Goal: Transaction & Acquisition: Book appointment/travel/reservation

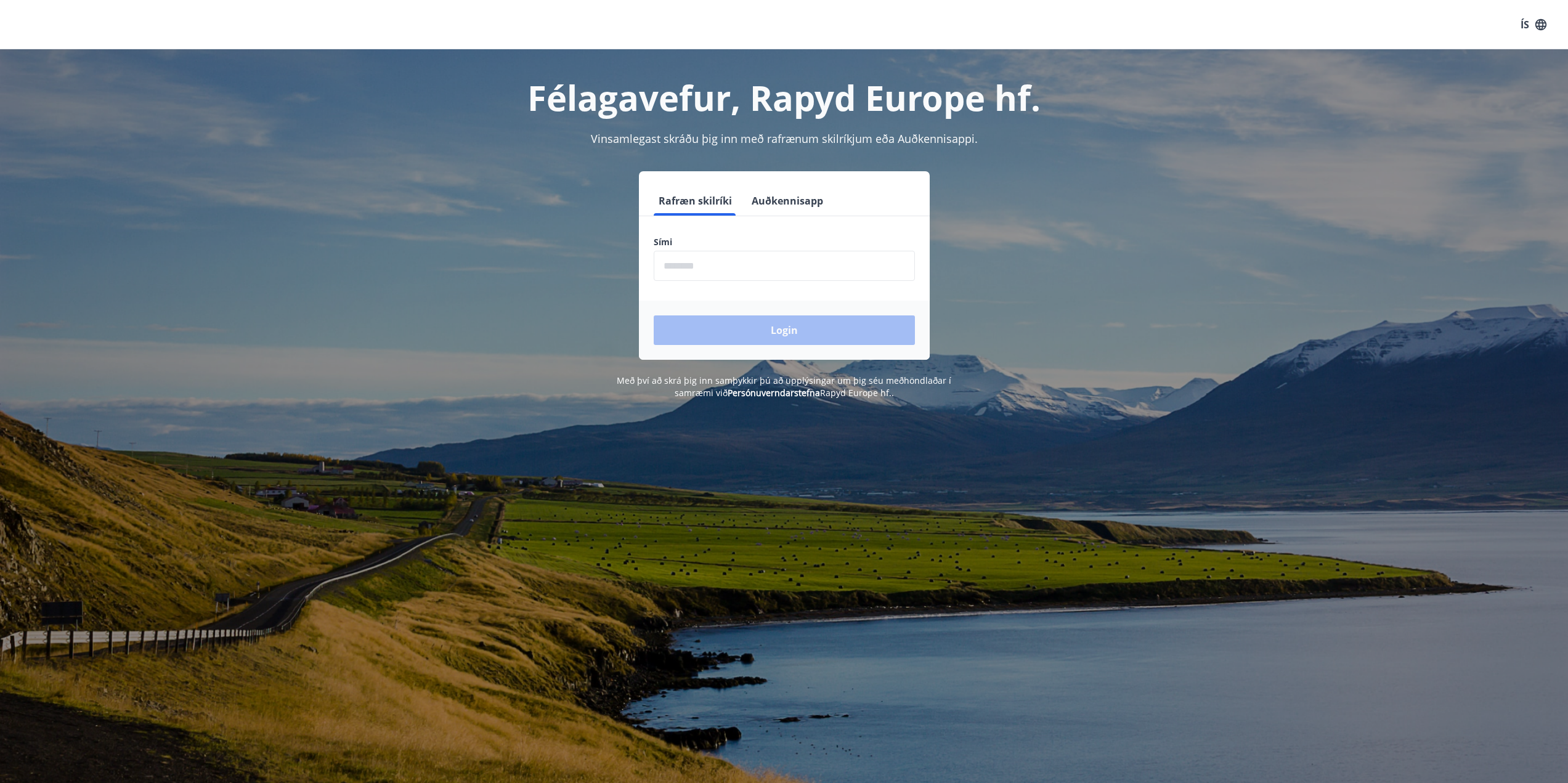
click at [891, 270] on input "phone" at bounding box center [784, 266] width 261 height 30
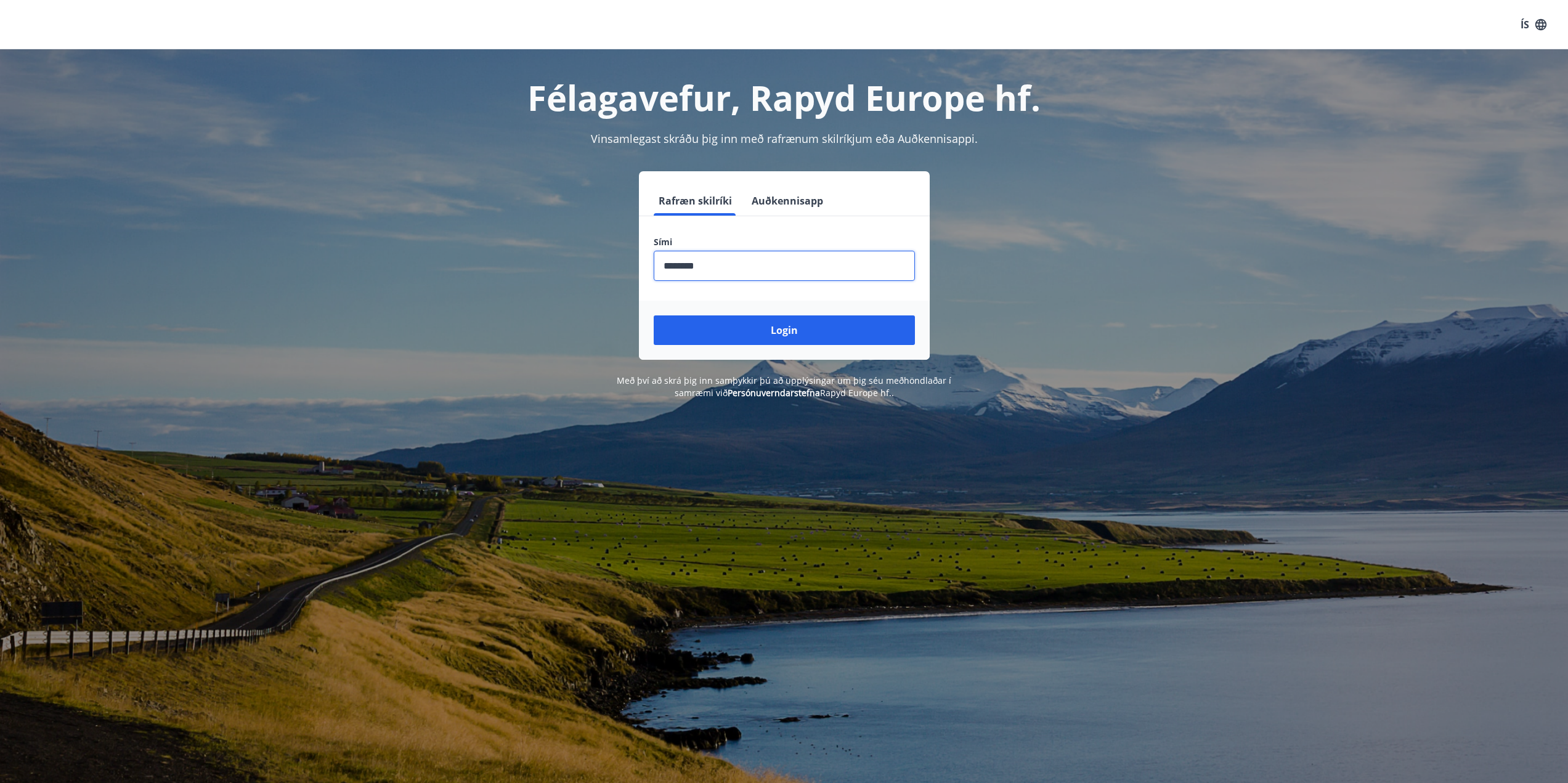
type input "********"
click at [653, 316] on button "Login" at bounding box center [784, 331] width 261 height 30
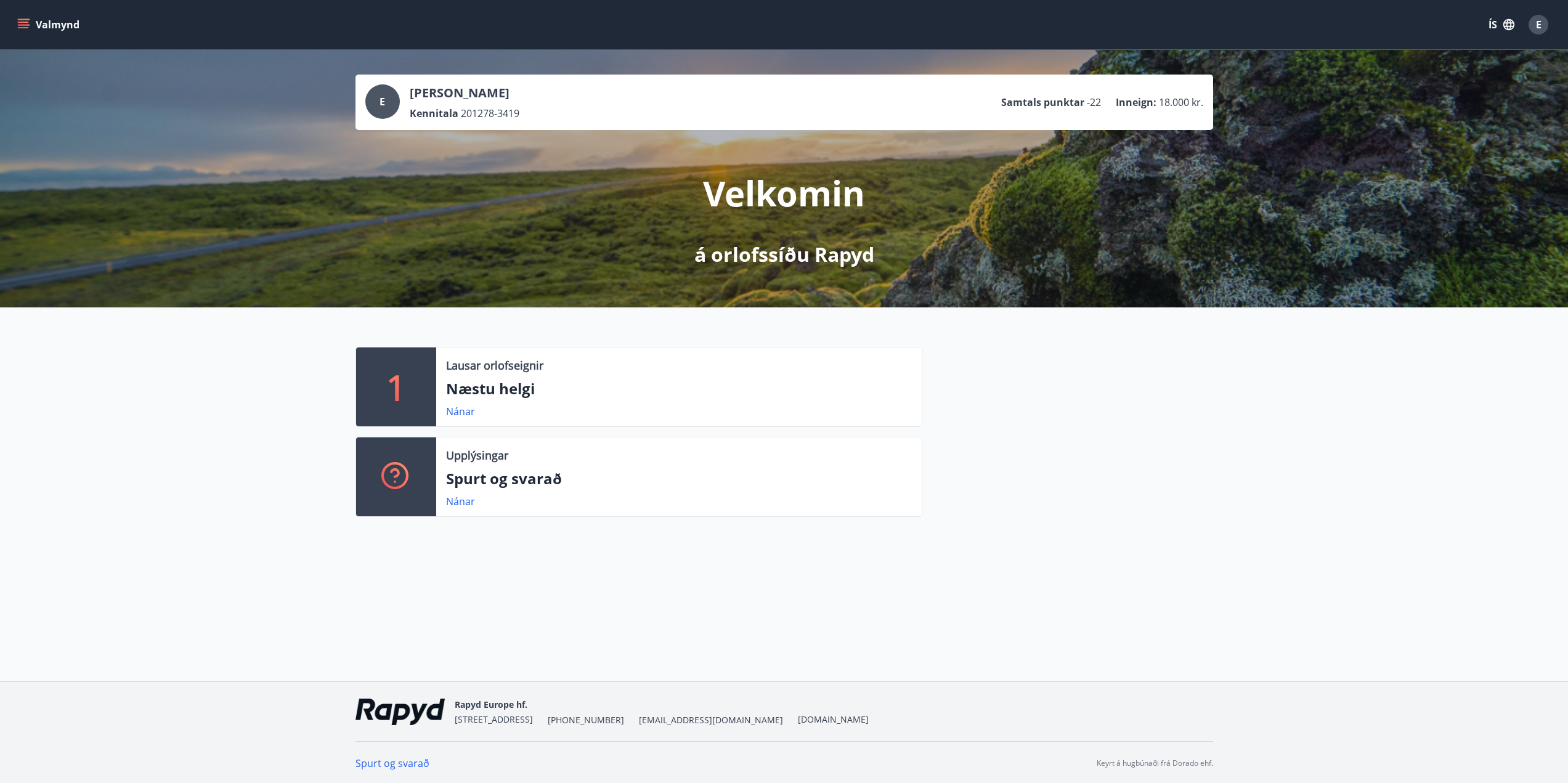
click at [24, 34] on button "Valmynd" at bounding box center [50, 24] width 69 height 22
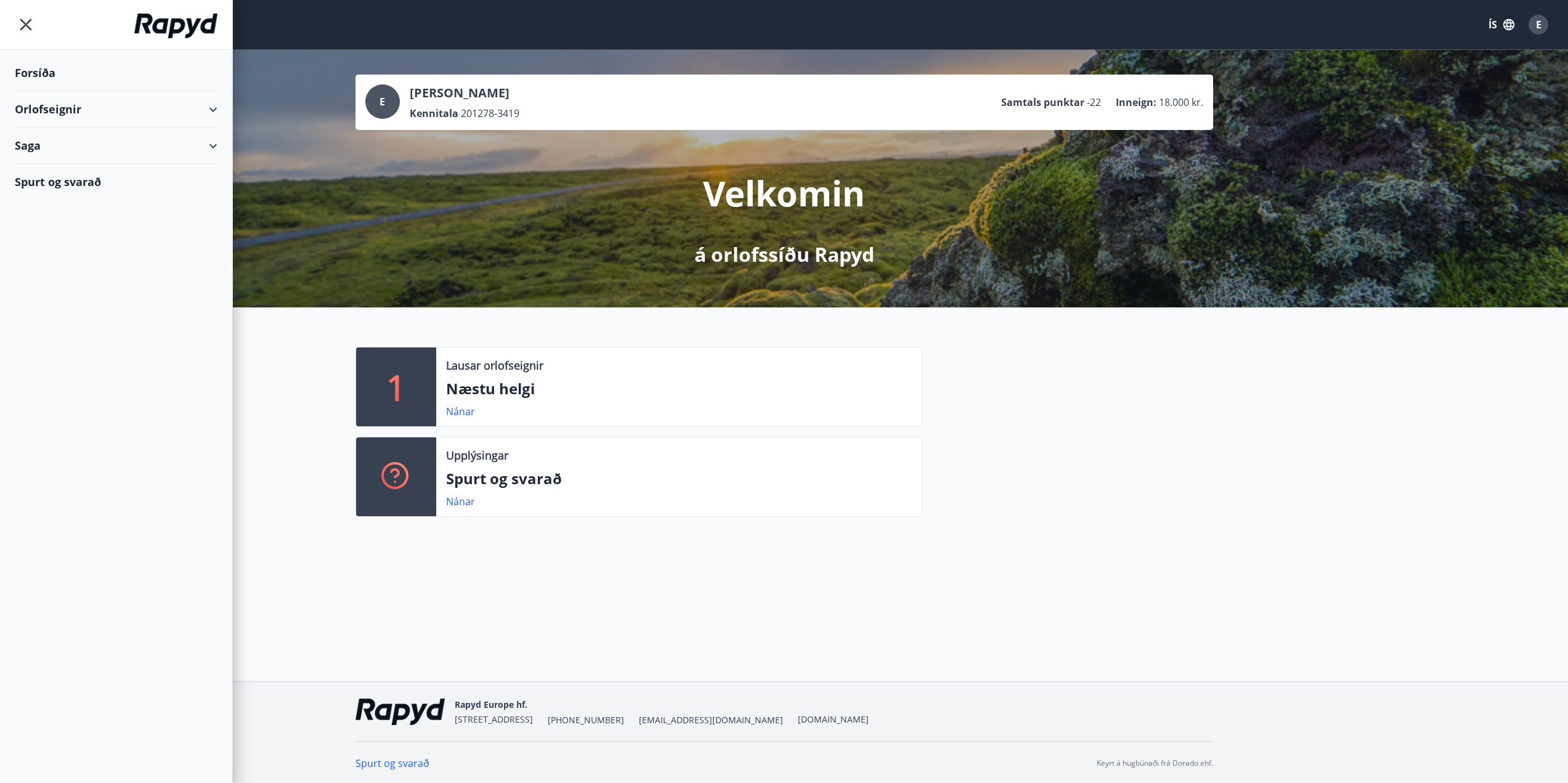
click at [213, 110] on div "Orlofseignir" at bounding box center [116, 109] width 202 height 36
click at [67, 168] on div "Bókunardagatal" at bounding box center [116, 166] width 183 height 26
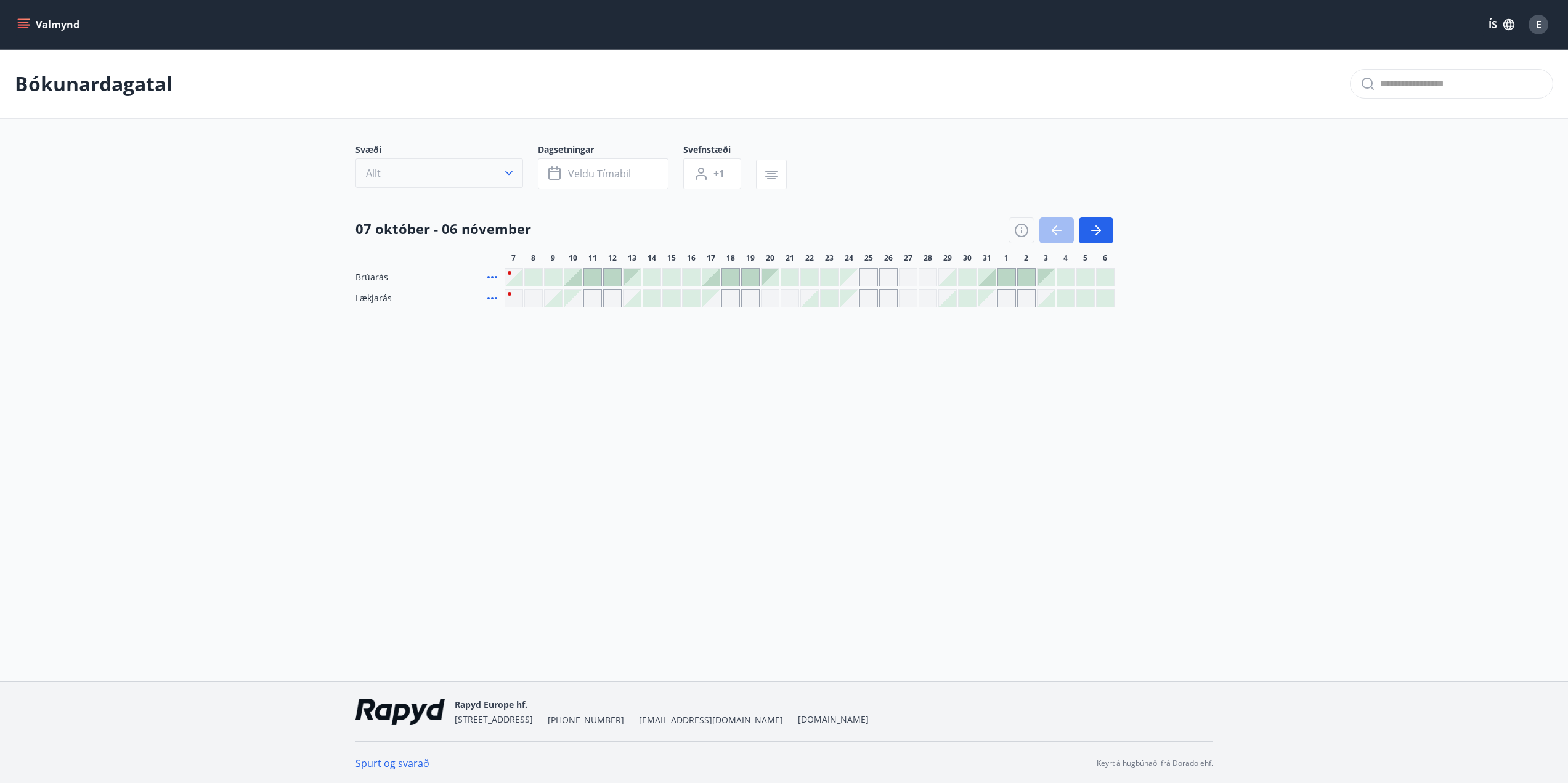
click at [446, 175] on button "Allt" at bounding box center [439, 173] width 168 height 30
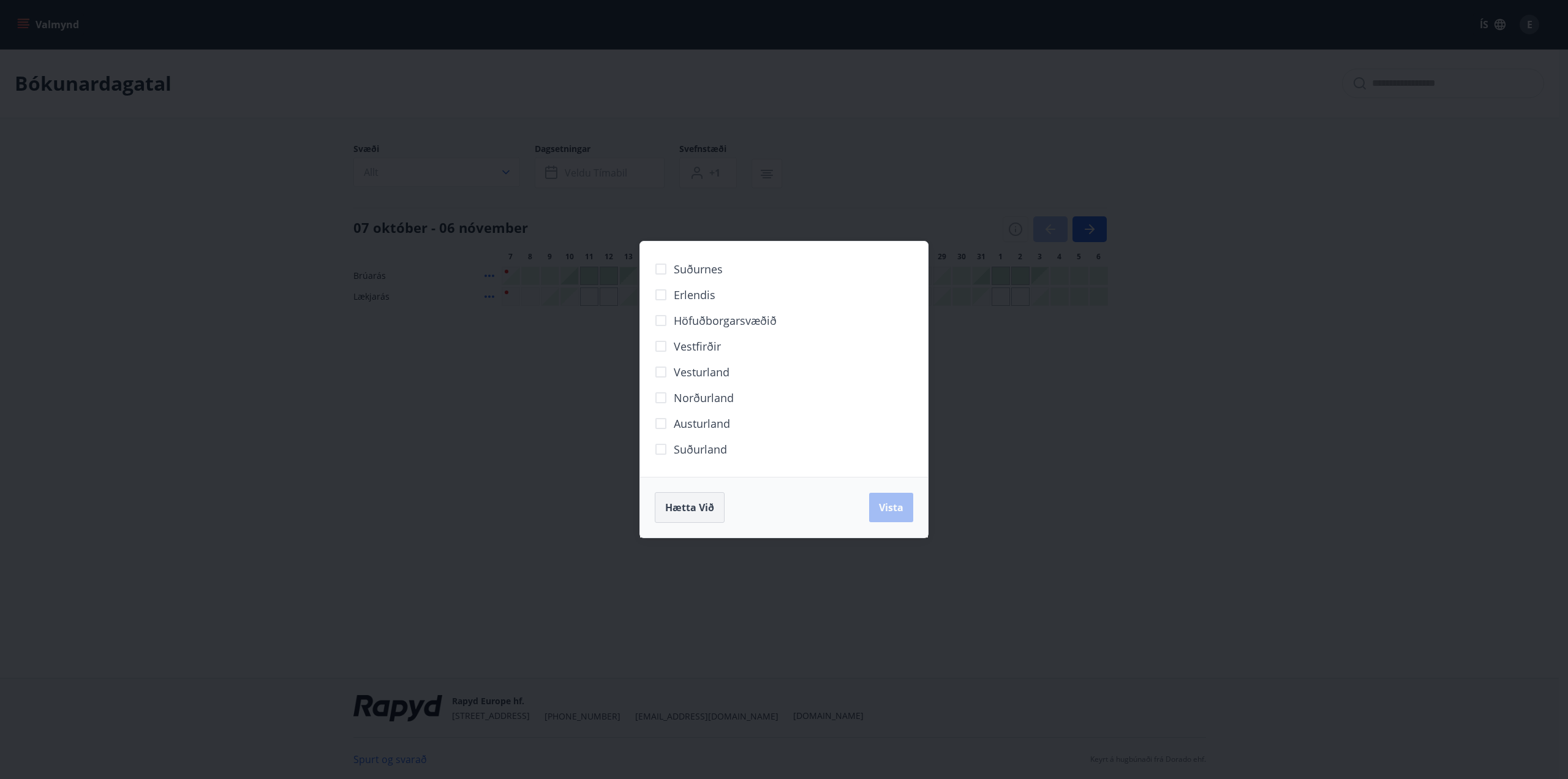
click at [700, 518] on button "Hætta við" at bounding box center [690, 507] width 70 height 31
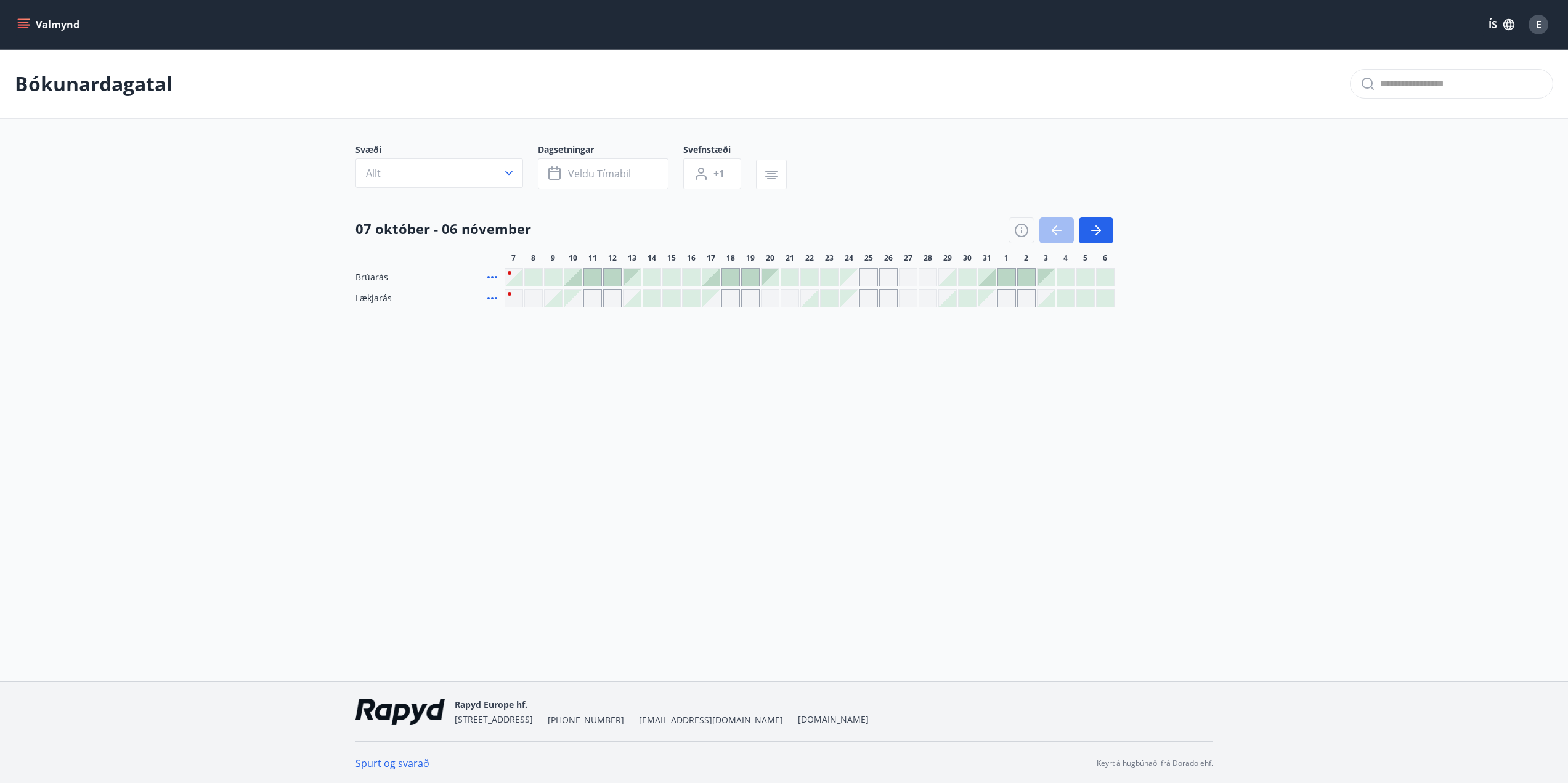
click at [28, 27] on icon "menu" at bounding box center [24, 24] width 13 height 13
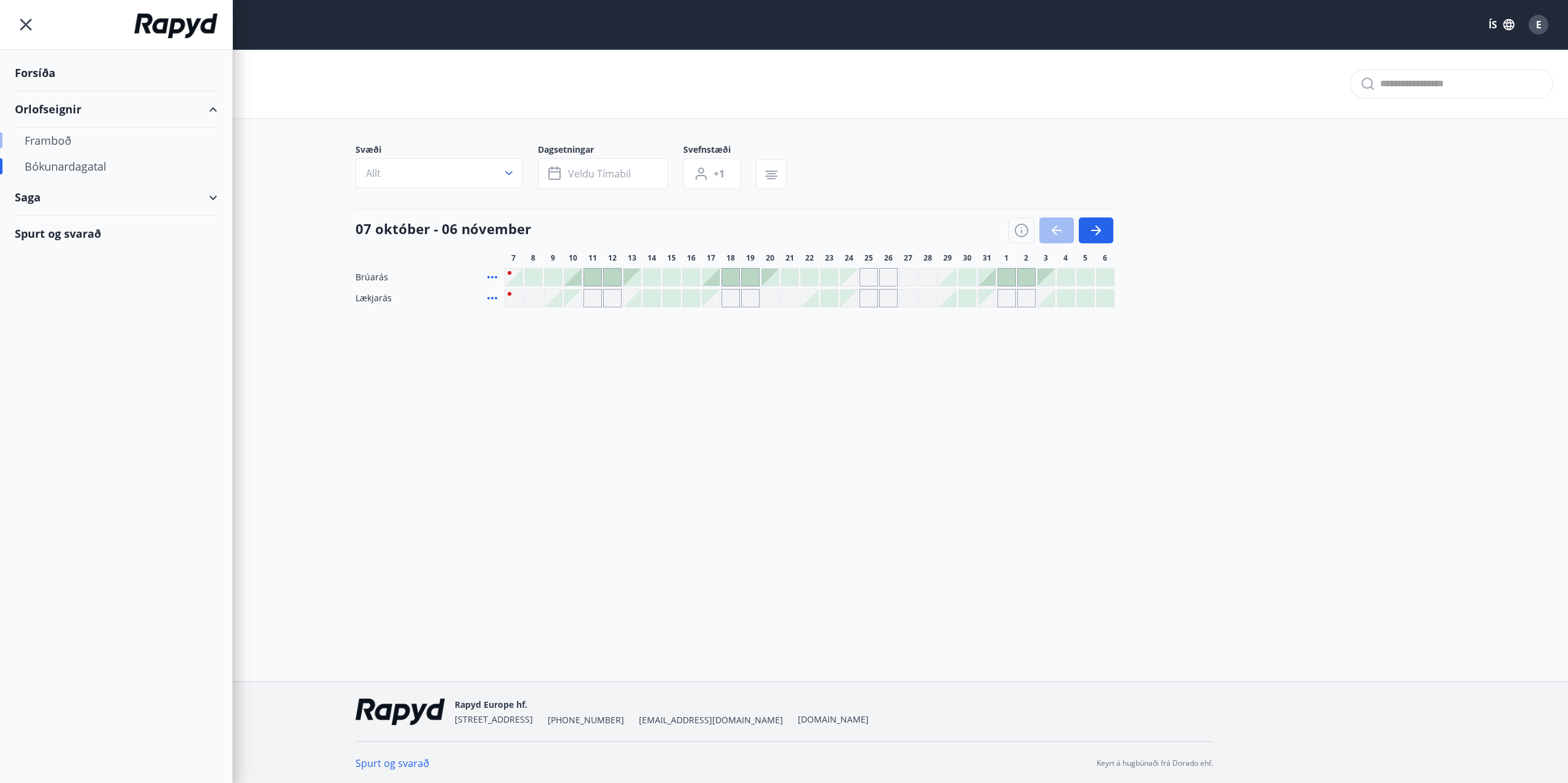
click at [50, 146] on div "Framboð" at bounding box center [116, 140] width 183 height 26
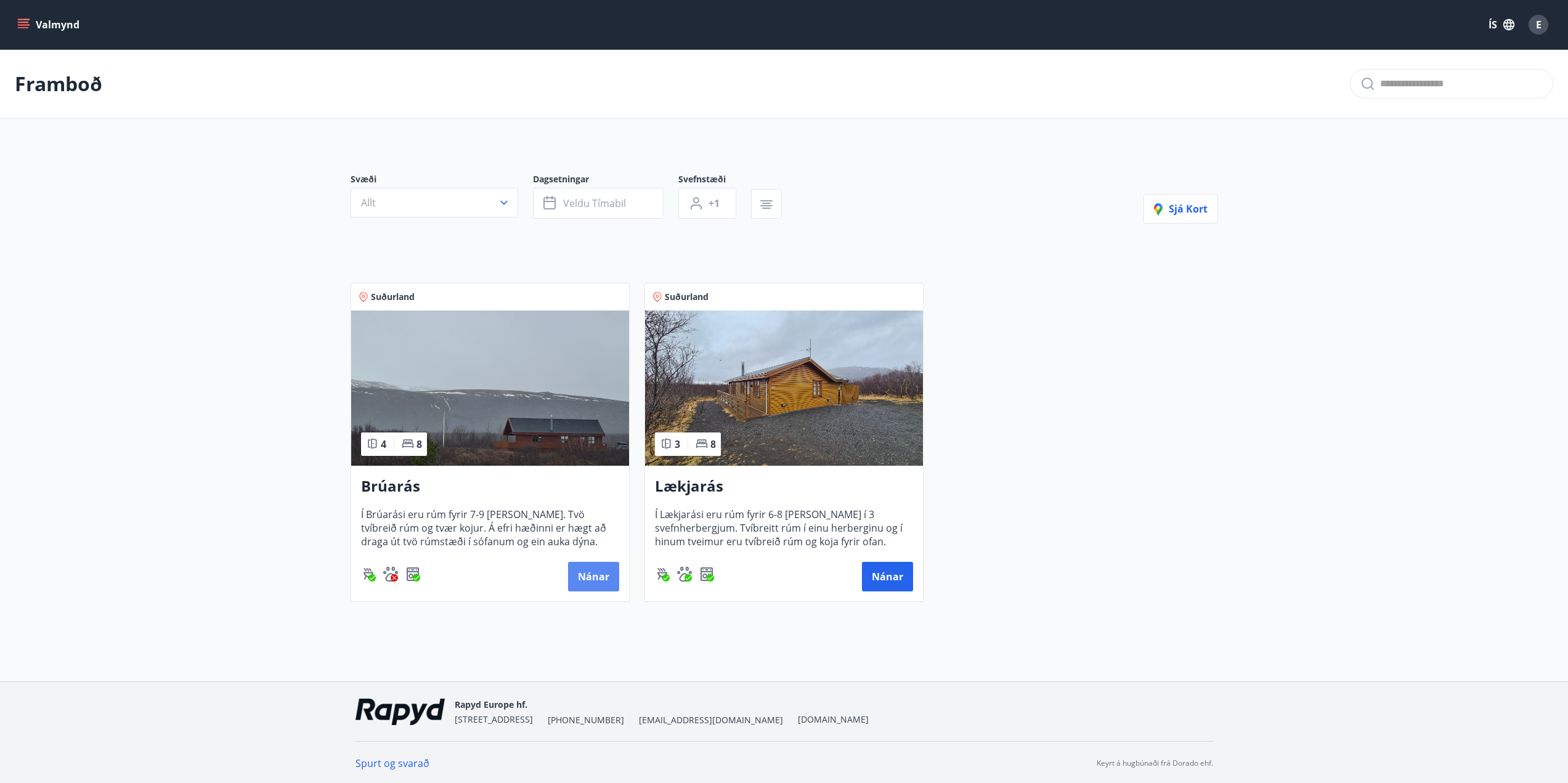
click at [589, 579] on button "Nánar" at bounding box center [594, 577] width 51 height 30
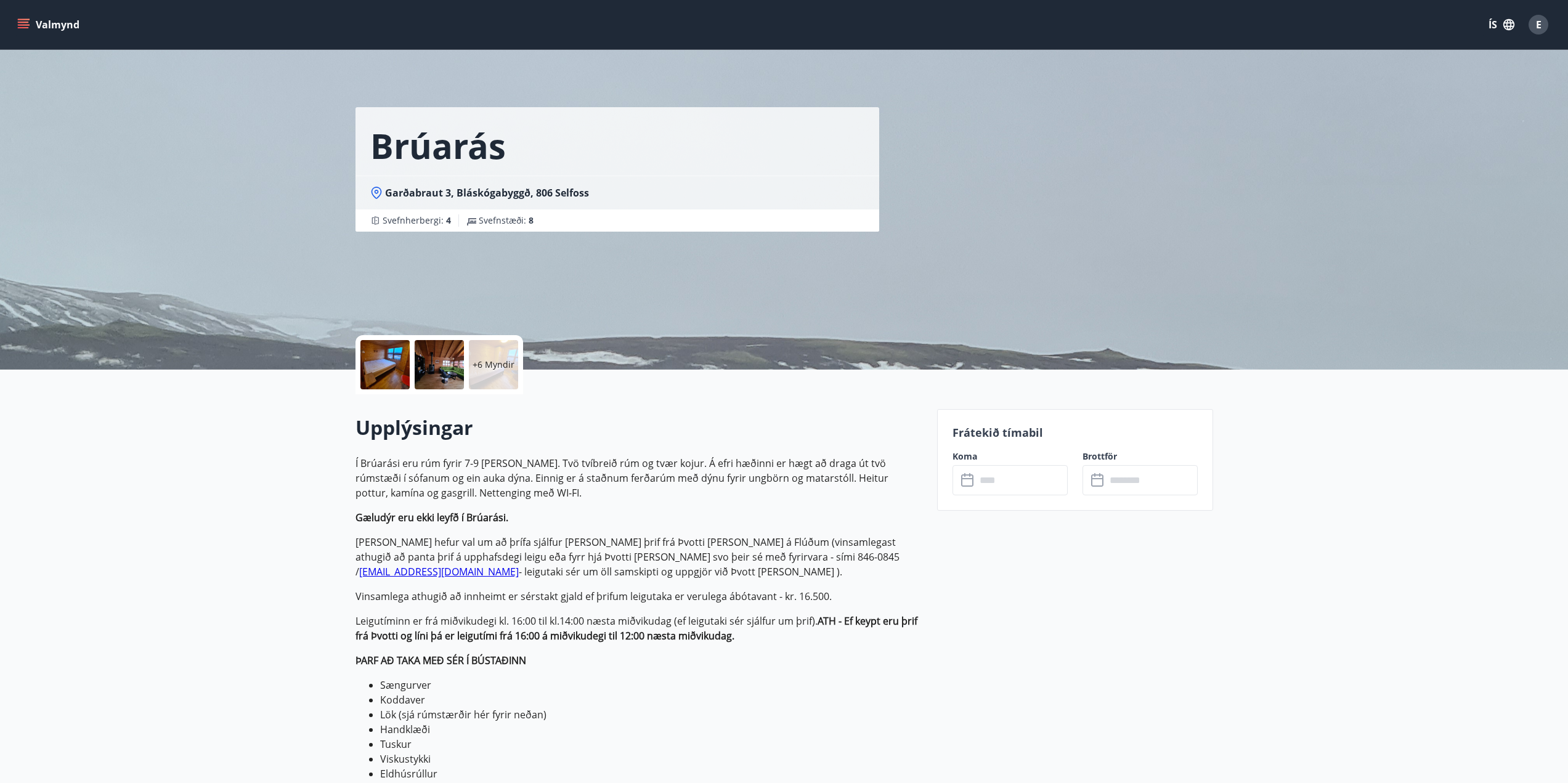
click at [982, 481] on input "text" at bounding box center [1022, 480] width 92 height 30
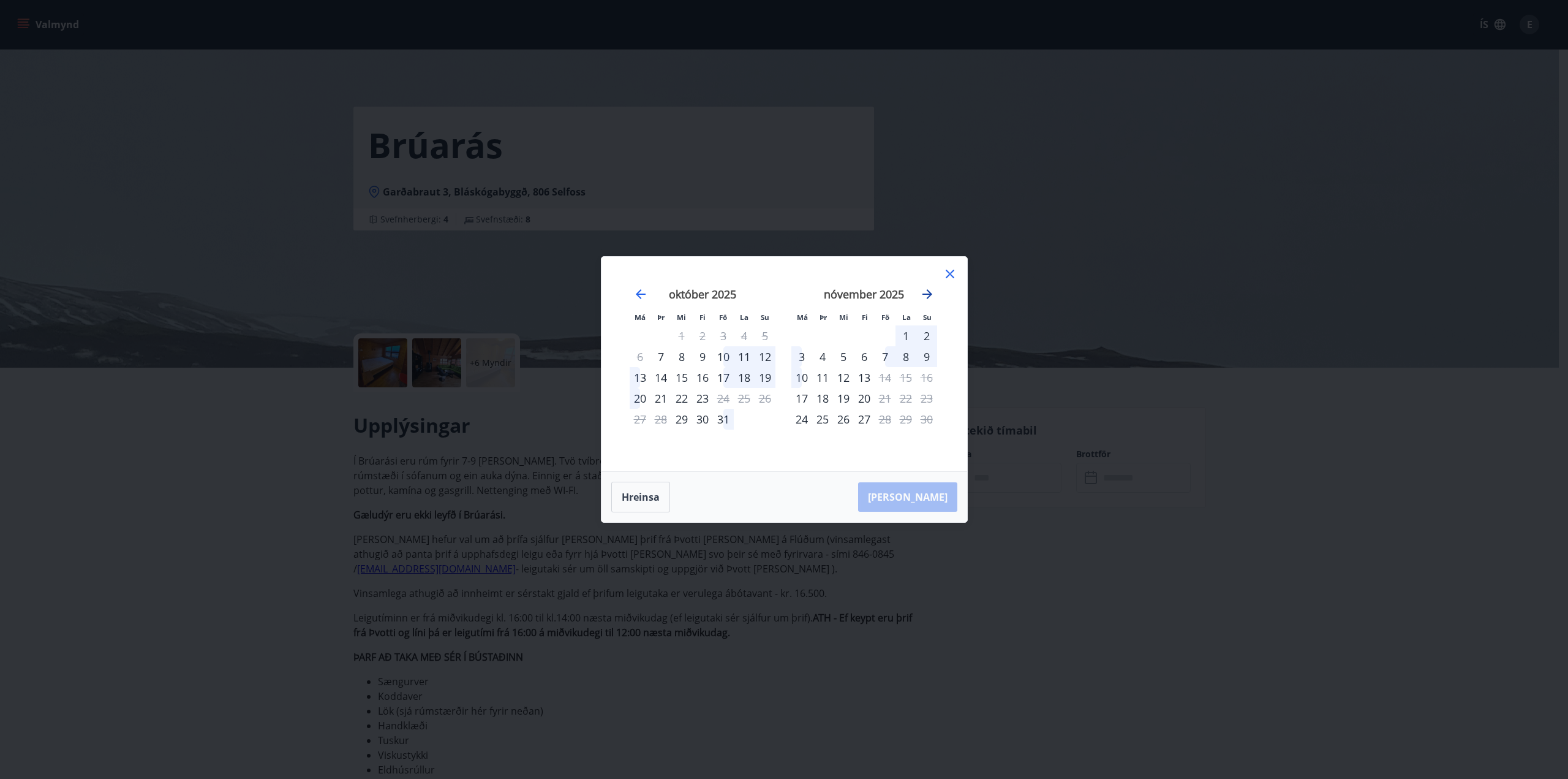
click at [928, 294] on icon "Move forward to switch to the next month." at bounding box center [928, 294] width 10 height 10
click at [951, 278] on icon at bounding box center [950, 273] width 15 height 15
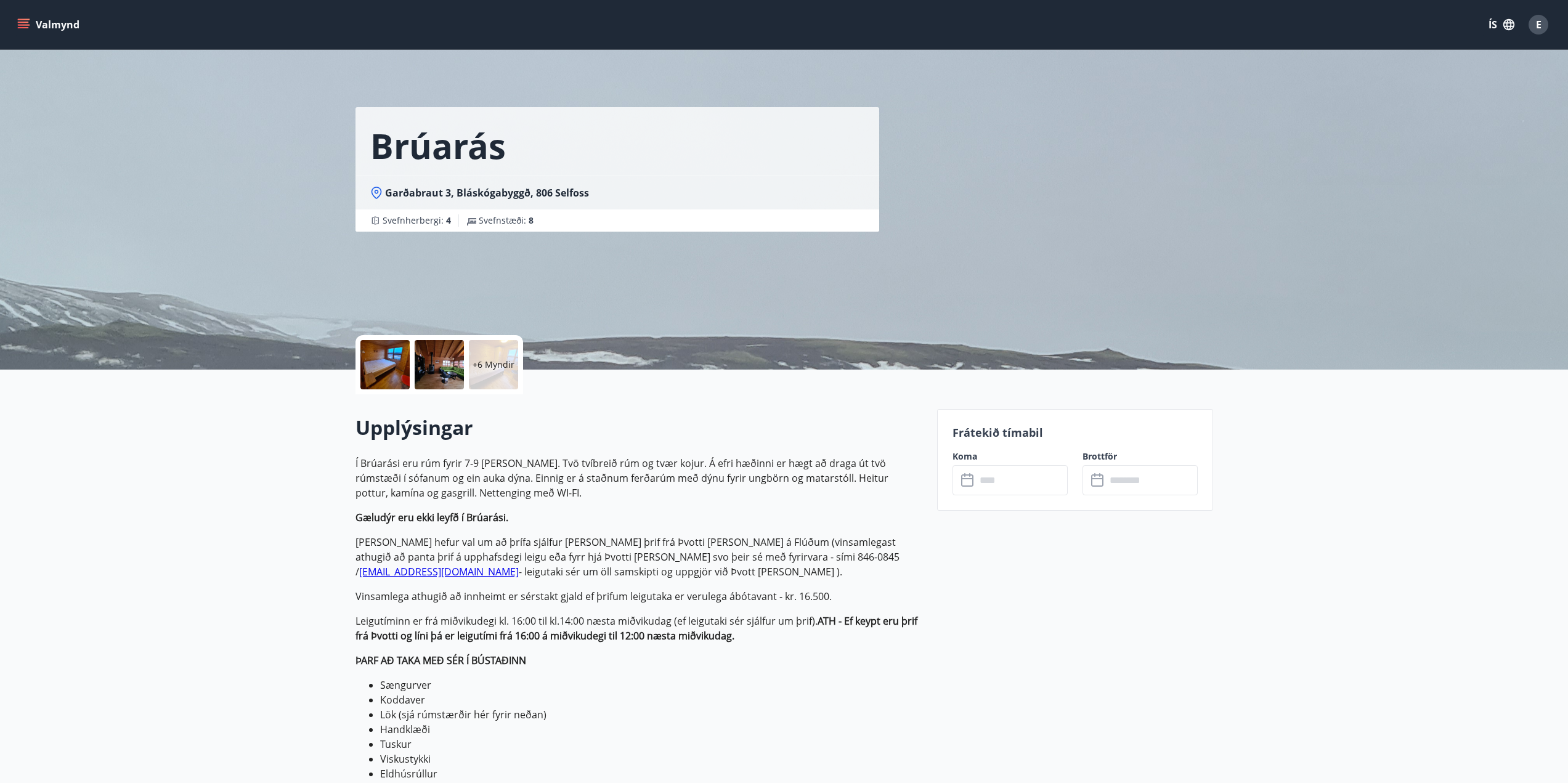
click at [377, 358] on div at bounding box center [385, 364] width 50 height 50
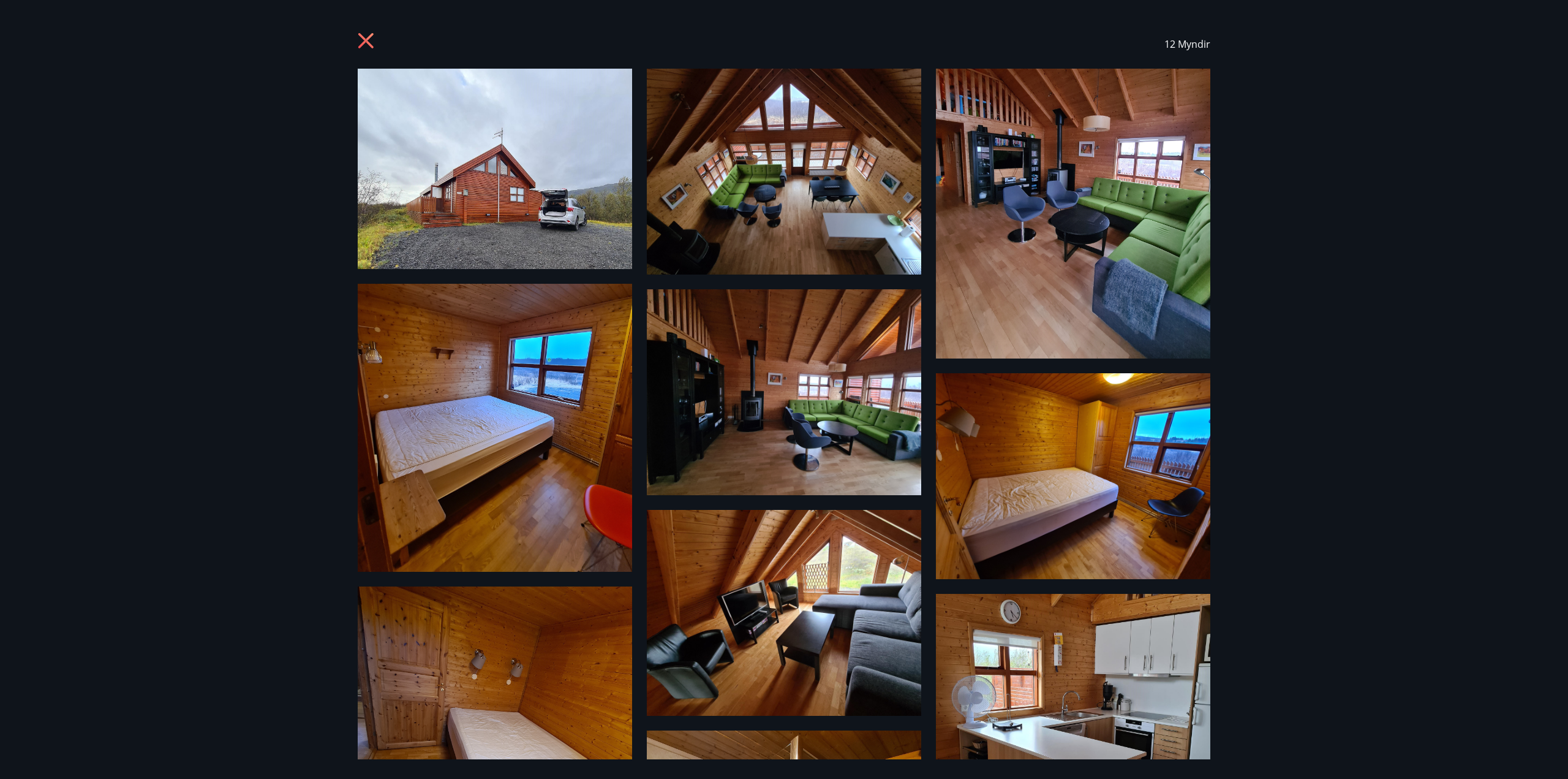
click at [365, 35] on icon at bounding box center [367, 41] width 20 height 20
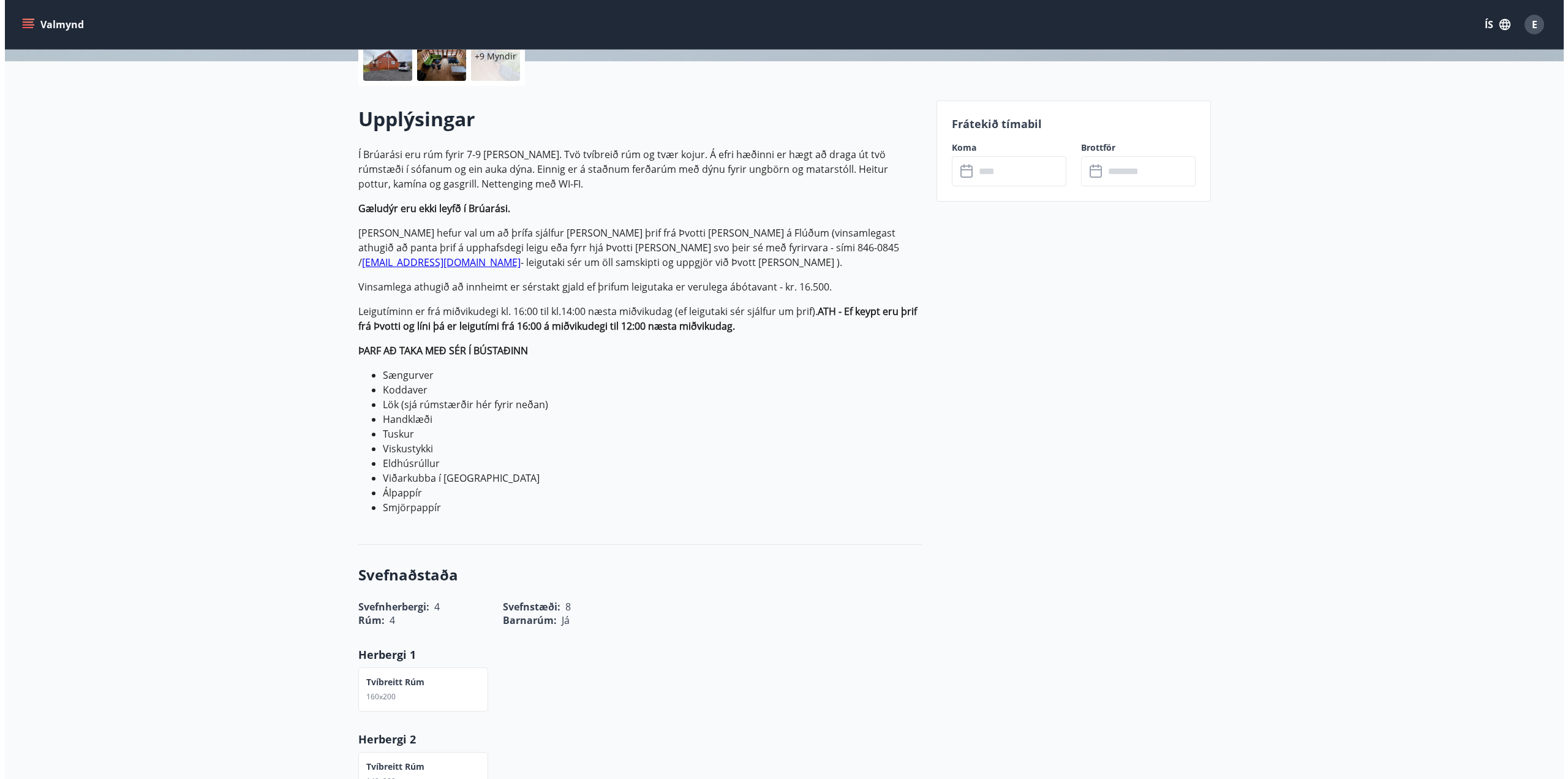
scroll to position [61, 0]
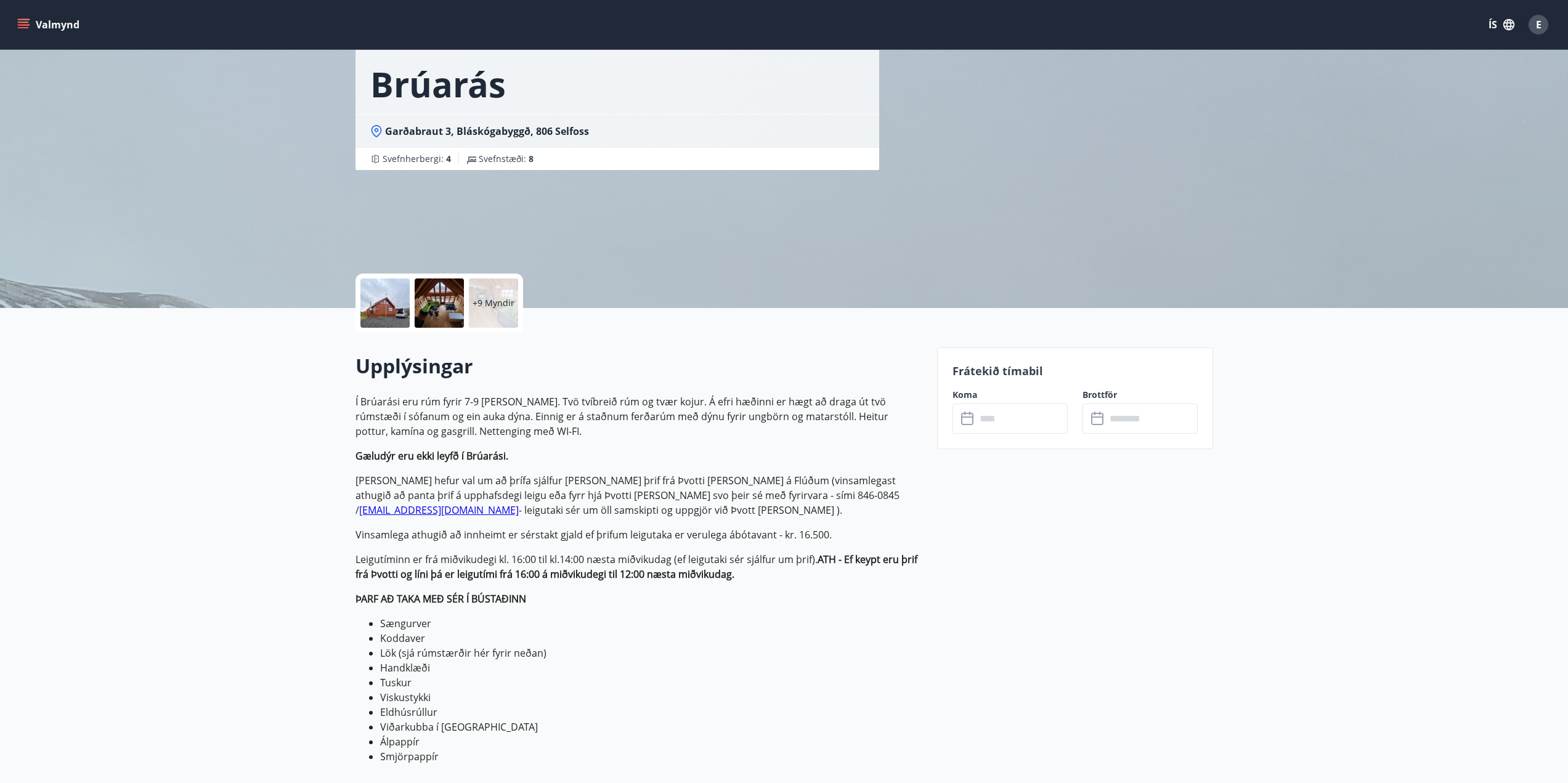
click at [390, 296] on div at bounding box center [385, 303] width 50 height 50
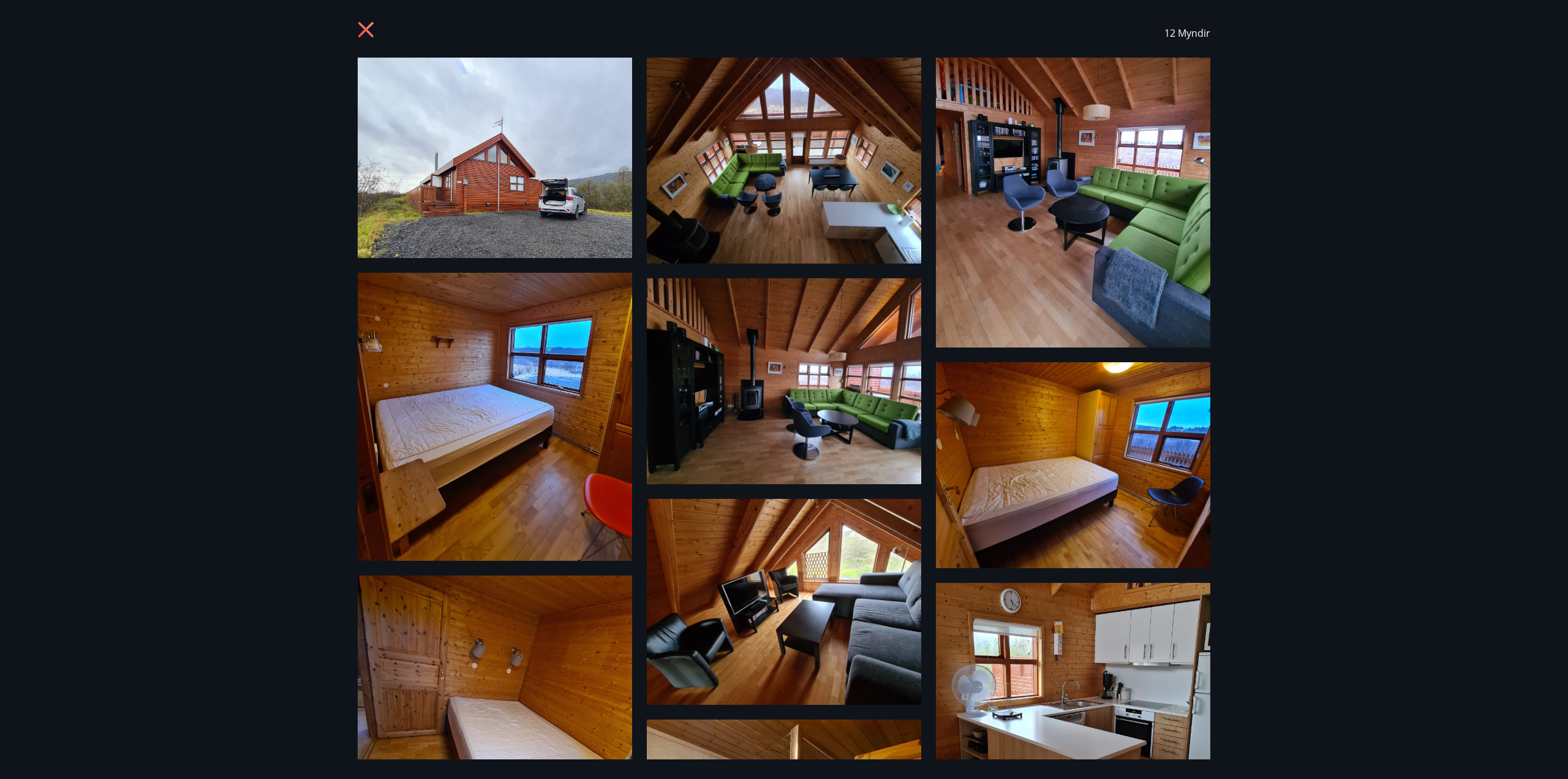
scroll to position [0, 0]
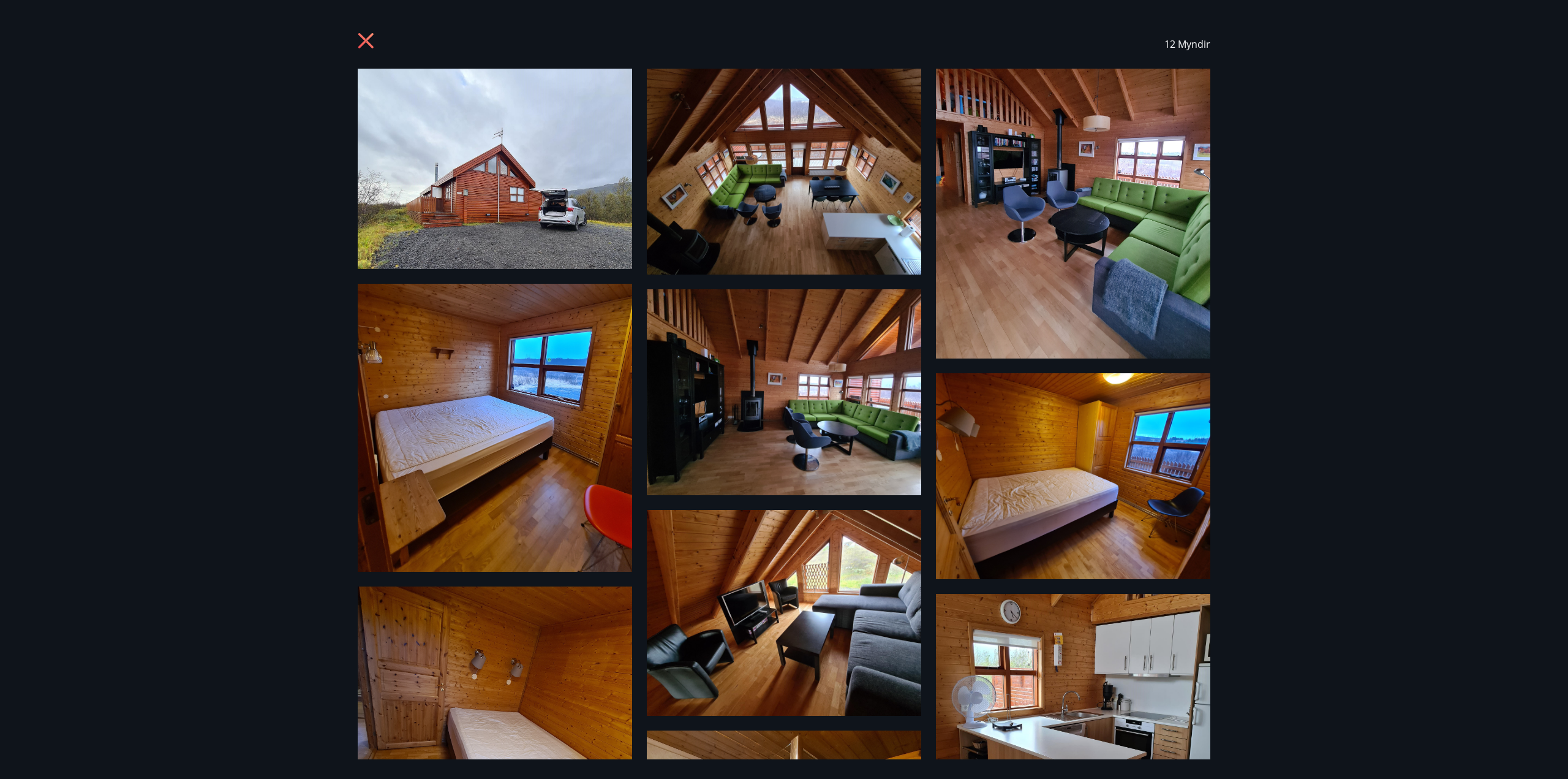
click at [365, 31] on div "12 Myndir" at bounding box center [784, 44] width 852 height 49
click at [368, 37] on icon at bounding box center [367, 41] width 20 height 20
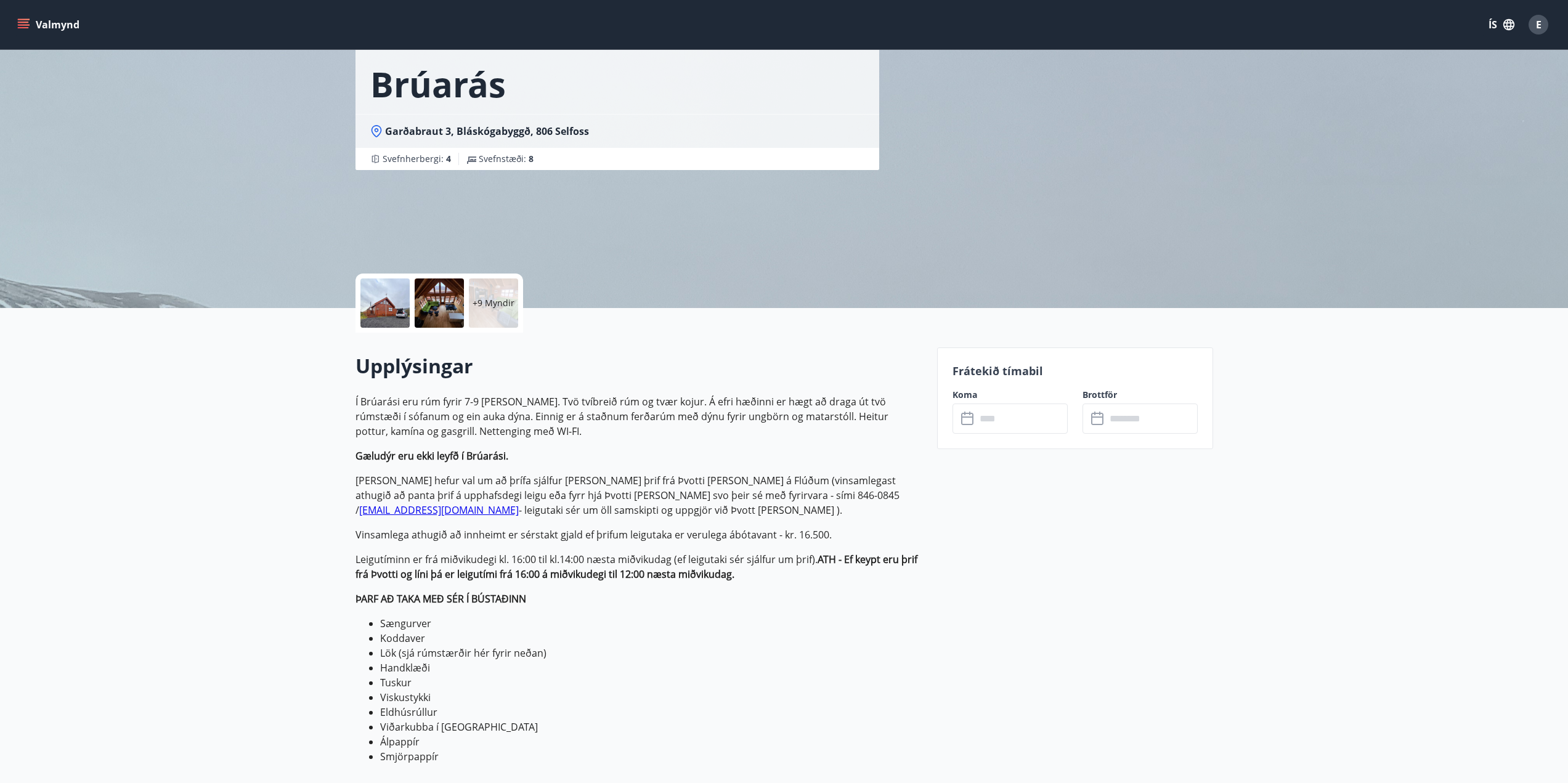
click at [1538, 23] on span "E" at bounding box center [1538, 24] width 6 height 13
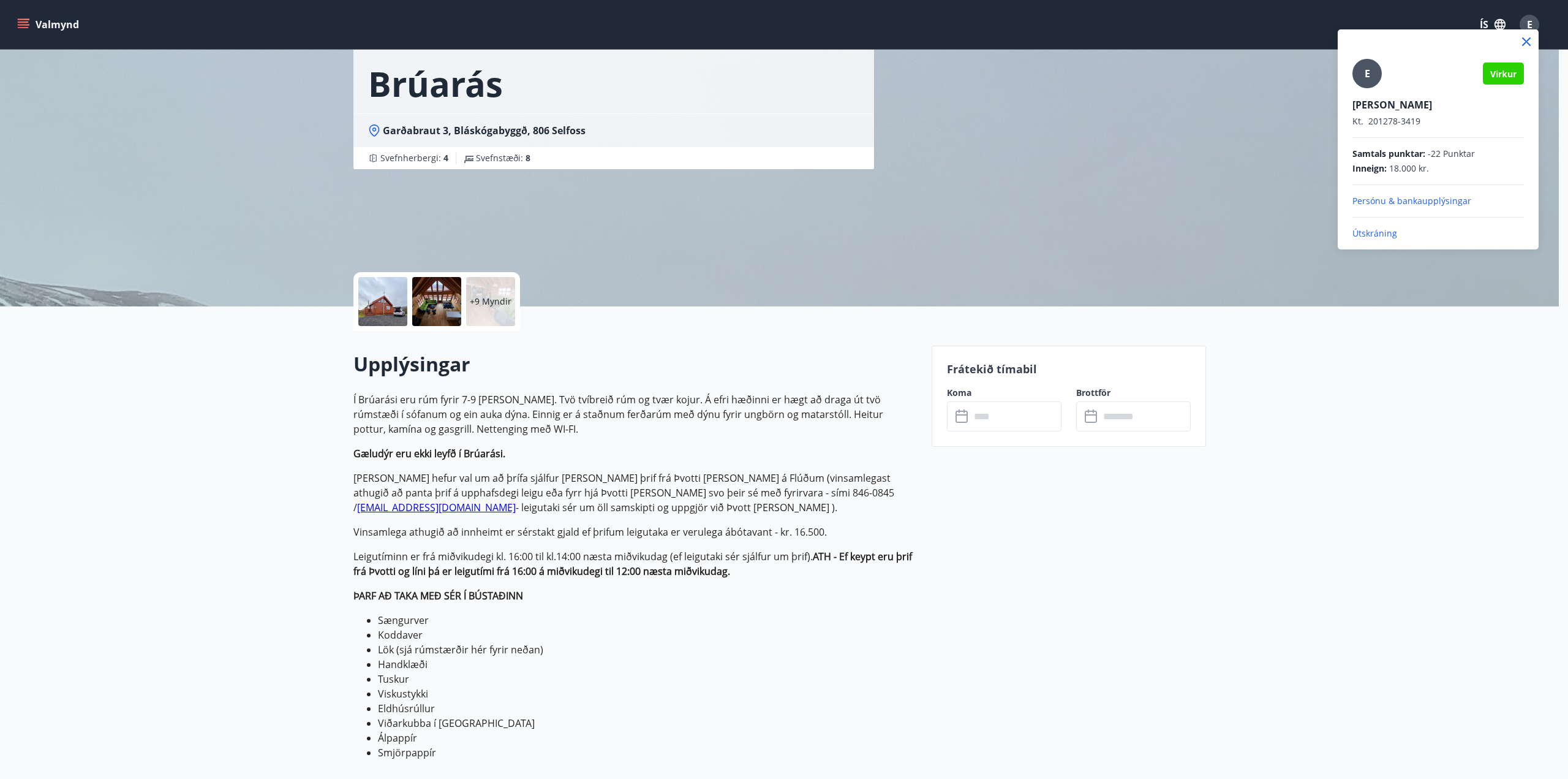
click at [1373, 233] on p "Útskráning" at bounding box center [1438, 233] width 171 height 13
